Goal: Task Accomplishment & Management: Complete application form

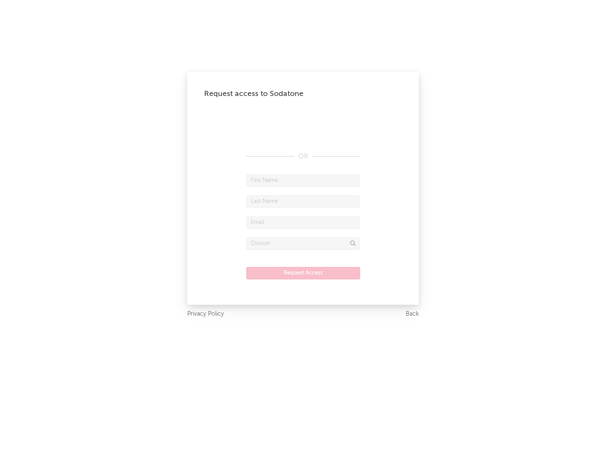
click at [303, 180] on input "text" at bounding box center [303, 180] width 114 height 13
type input "[PERSON_NAME]"
click at [303, 201] on input "text" at bounding box center [303, 201] width 114 height 13
type input "[PERSON_NAME]"
click at [303, 222] on input "text" at bounding box center [303, 222] width 114 height 13
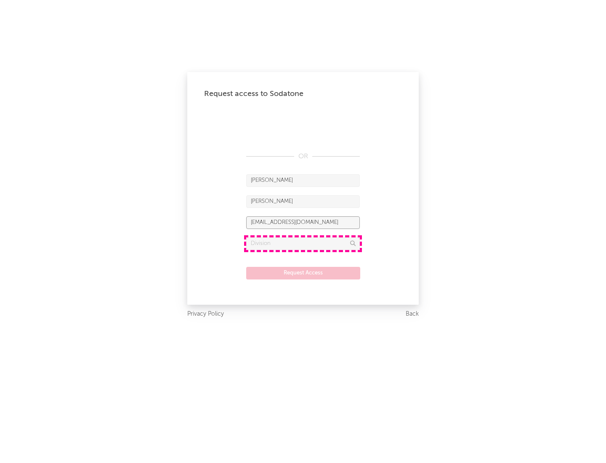
type input "[EMAIL_ADDRESS][DOMAIN_NAME]"
click at [303, 243] on input "text" at bounding box center [303, 243] width 114 height 13
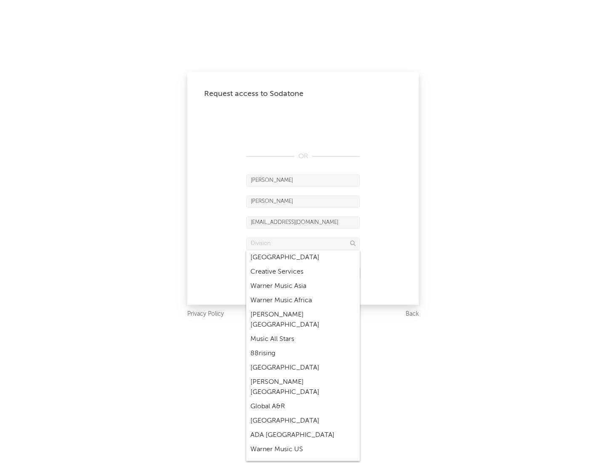
click at [303, 332] on div "Music All Stars" at bounding box center [303, 339] width 114 height 14
type input "Music All Stars"
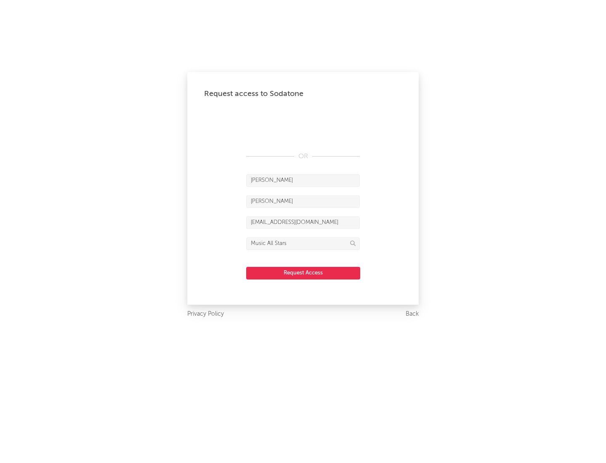
click at [303, 273] on button "Request Access" at bounding box center [303, 273] width 114 height 13
